Goal: Browse casually: Explore the website without a specific task or goal

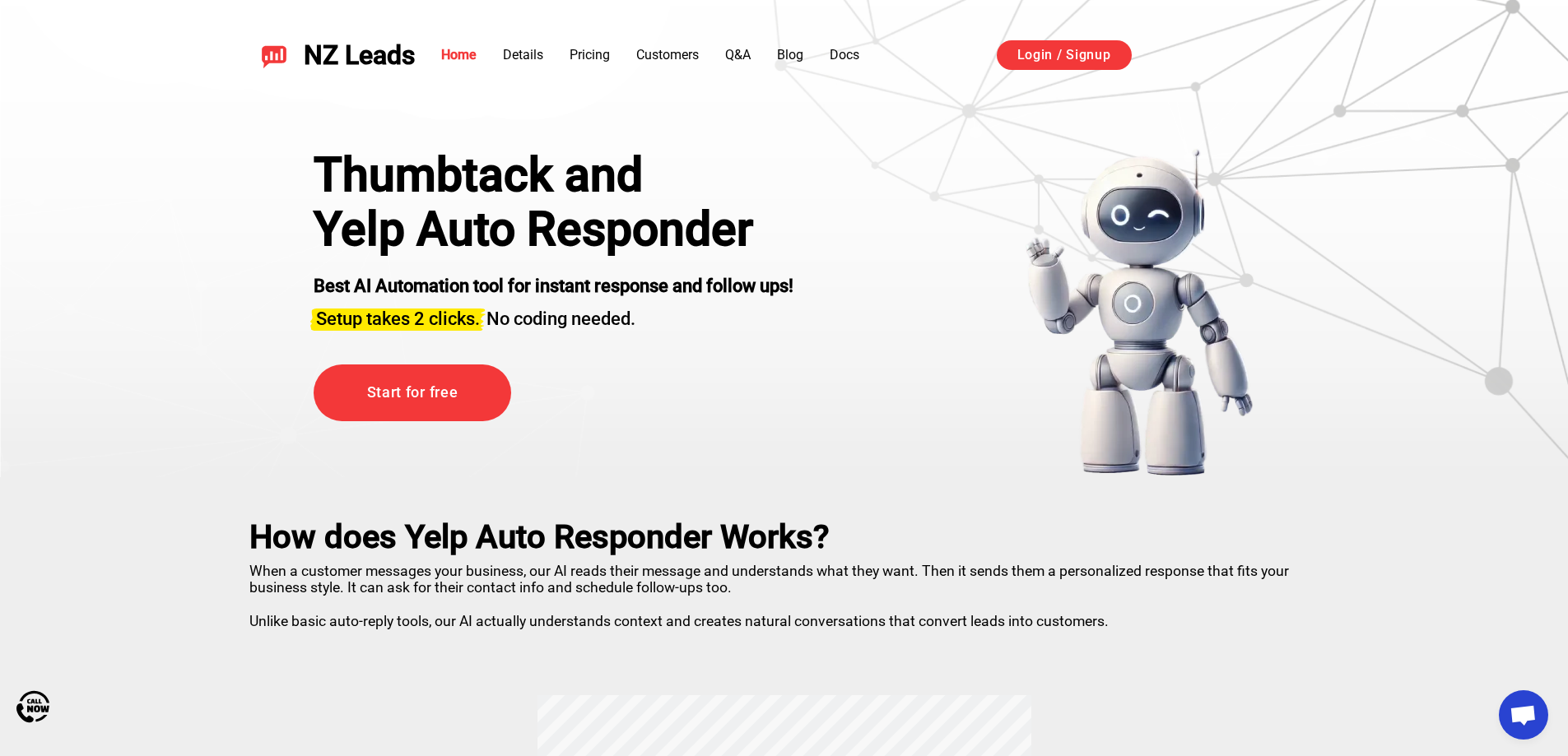
drag, startPoint x: 985, startPoint y: 305, endPoint x: 981, endPoint y: 184, distance: 121.1
